Goal: Task Accomplishment & Management: Manage account settings

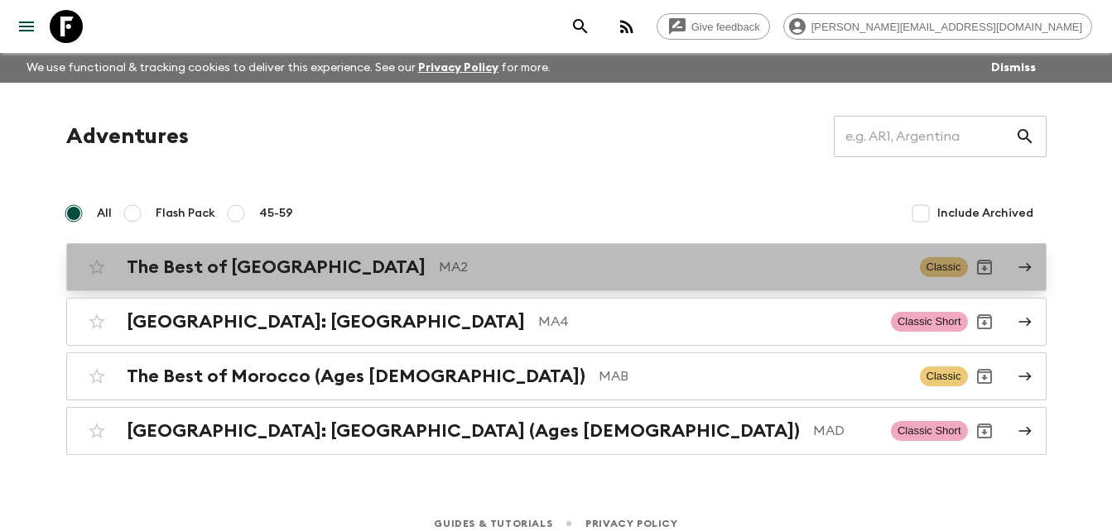
click at [439, 214] on p "MA2" at bounding box center [673, 267] width 468 height 20
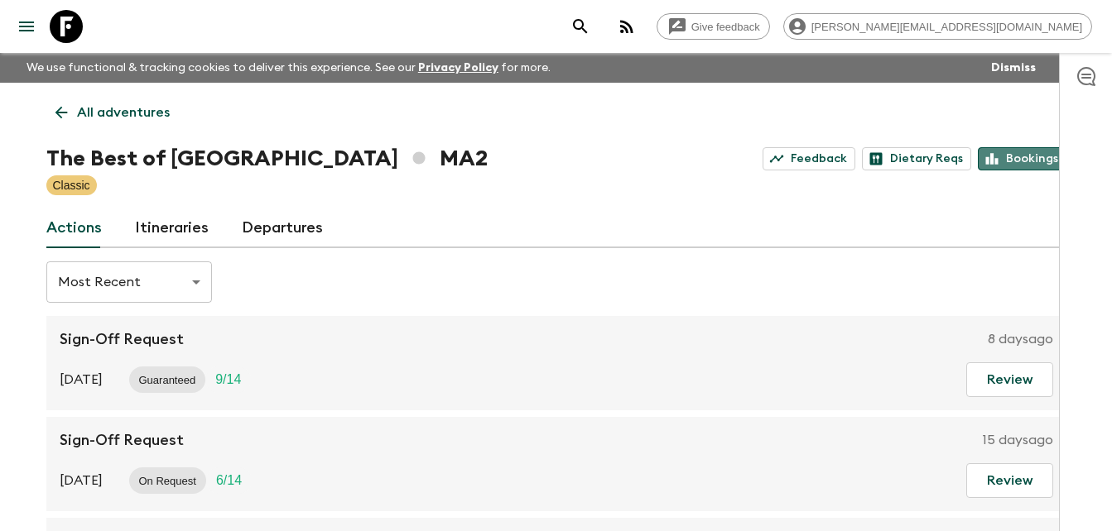
click at [1011, 158] on link "Bookings" at bounding box center [1021, 158] width 89 height 23
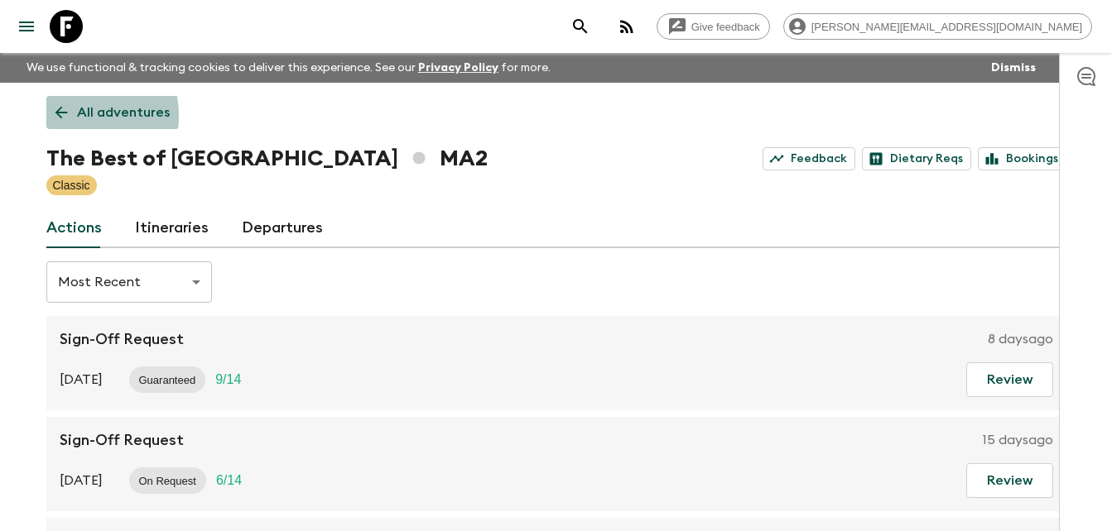
click at [61, 116] on icon at bounding box center [61, 112] width 18 height 18
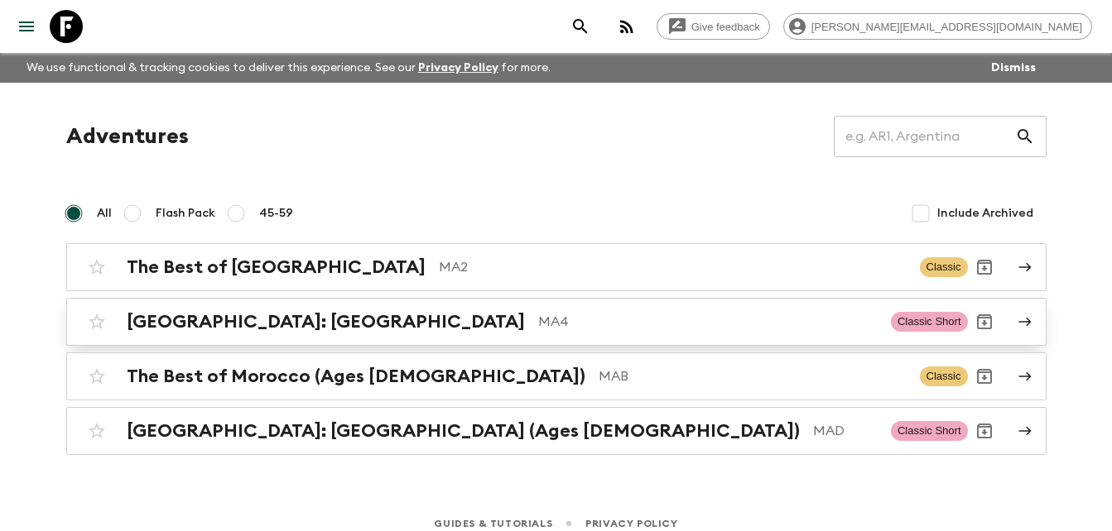
click at [239, 214] on h2 "[GEOGRAPHIC_DATA]: [GEOGRAPHIC_DATA]" at bounding box center [326, 322] width 398 height 22
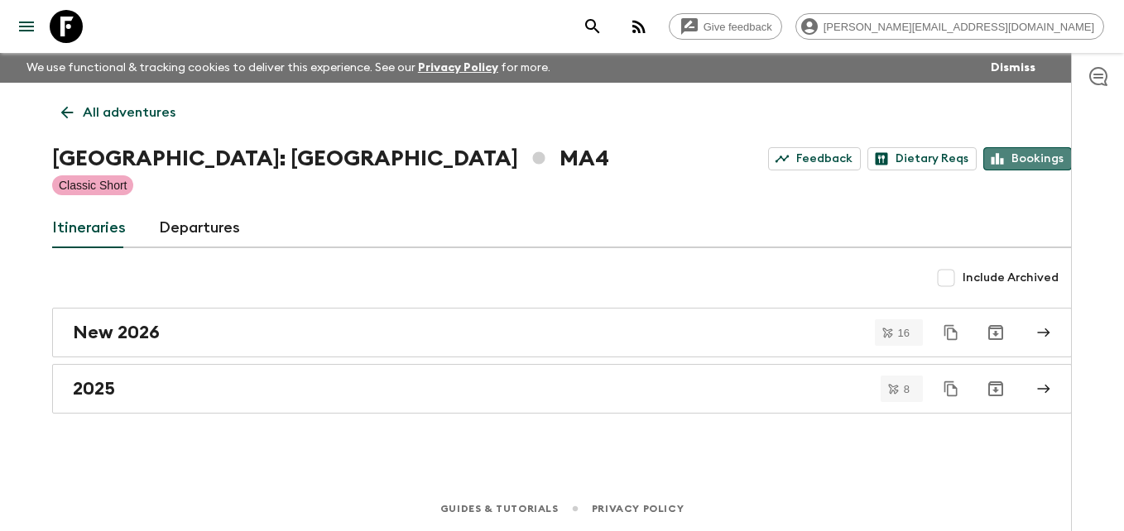
click at [1037, 155] on link "Bookings" at bounding box center [1027, 158] width 89 height 23
click at [66, 114] on icon at bounding box center [67, 112] width 18 height 18
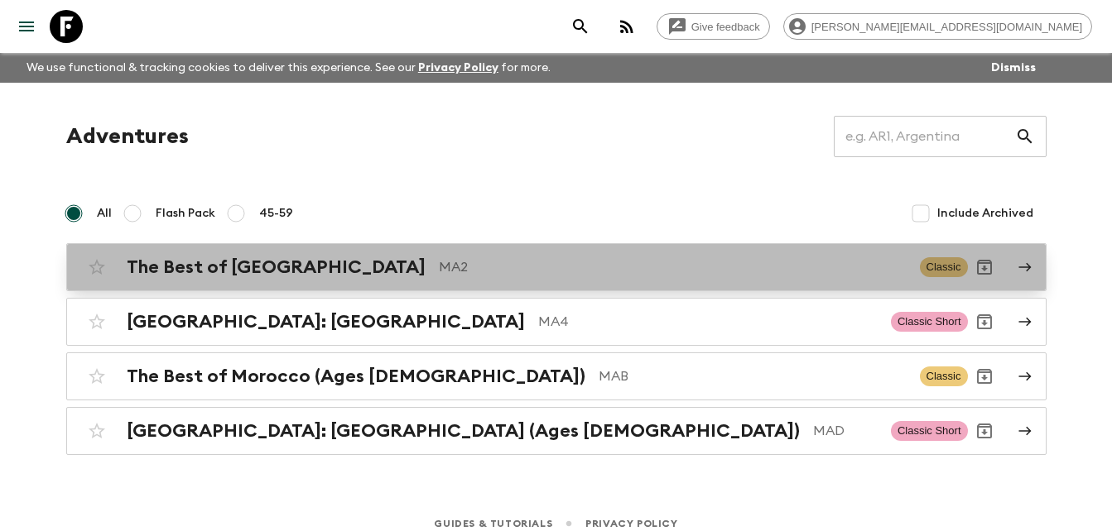
click at [216, 214] on h2 "The Best of [GEOGRAPHIC_DATA]" at bounding box center [276, 268] width 299 height 22
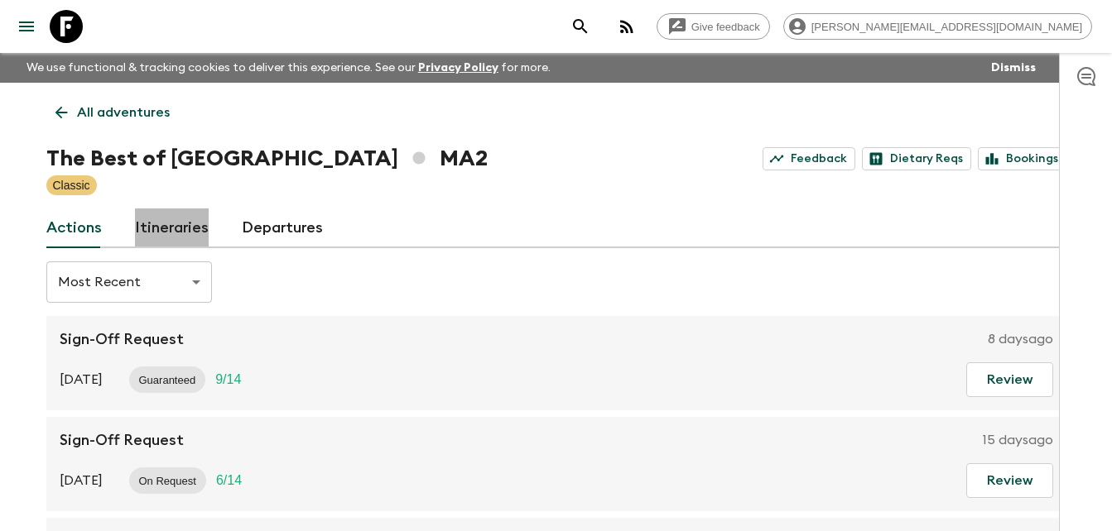
click at [171, 214] on link "Itineraries" at bounding box center [172, 229] width 74 height 40
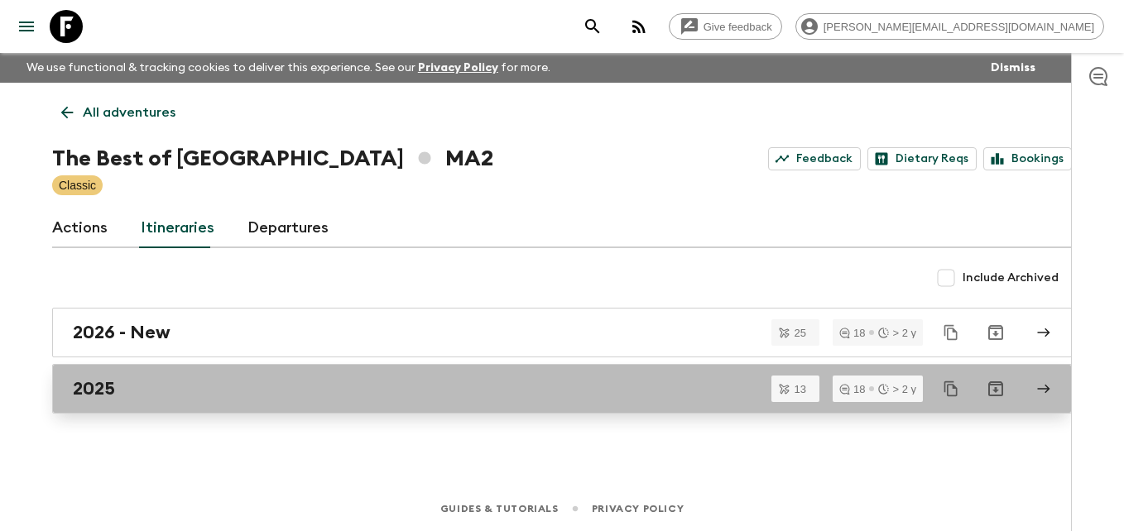
click at [118, 214] on div "2025" at bounding box center [546, 389] width 947 height 22
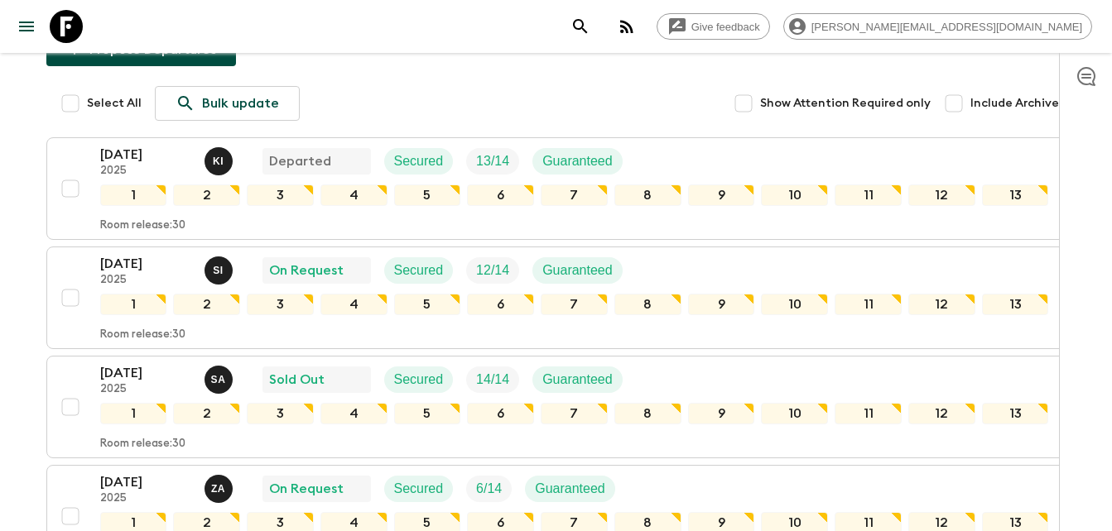
scroll to position [218, 0]
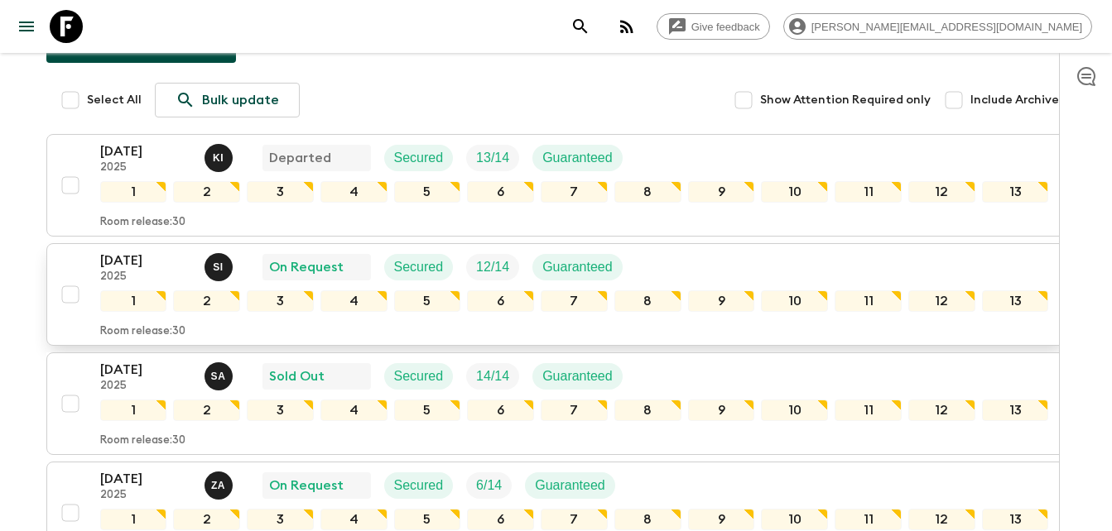
click at [137, 214] on p "[DATE]" at bounding box center [145, 261] width 91 height 20
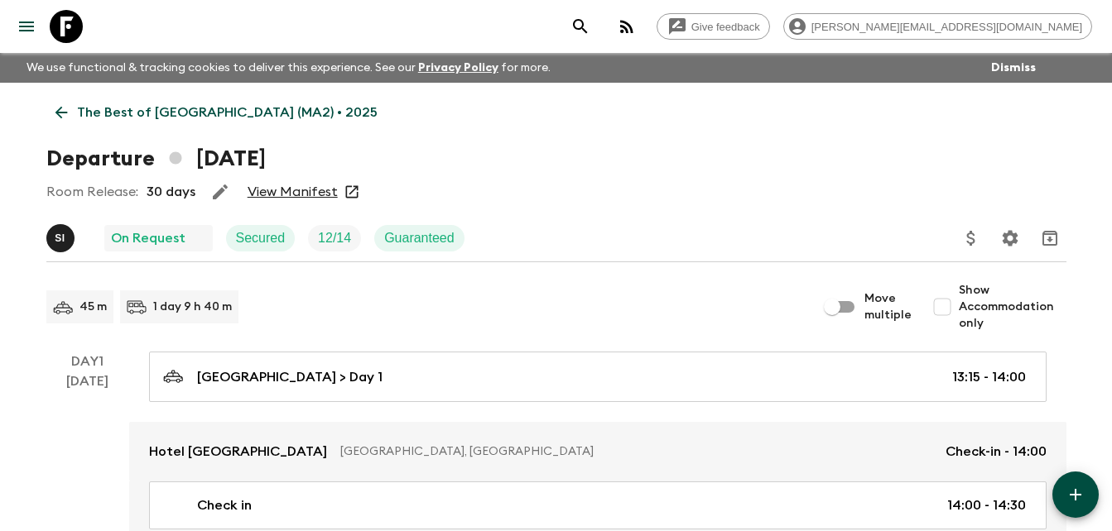
click at [310, 192] on link "View Manifest" at bounding box center [292, 192] width 90 height 17
